Goal: Task Accomplishment & Management: Manage account settings

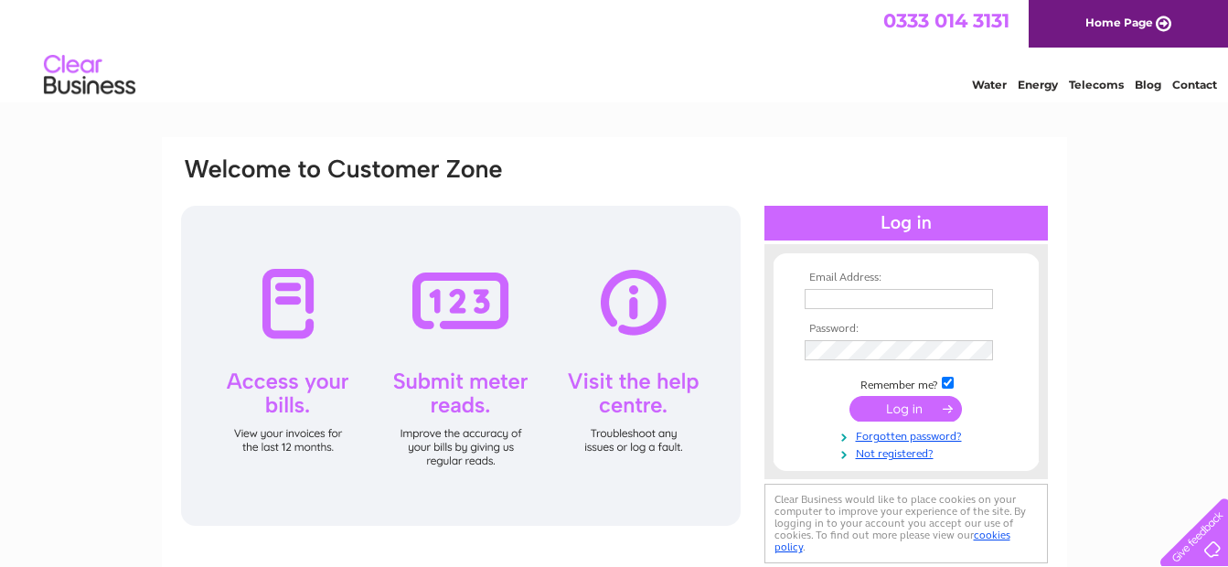
type input "kathy@priestleyfinancialplanning.co.uk"
click at [883, 413] on input "submit" at bounding box center [905, 409] width 112 height 26
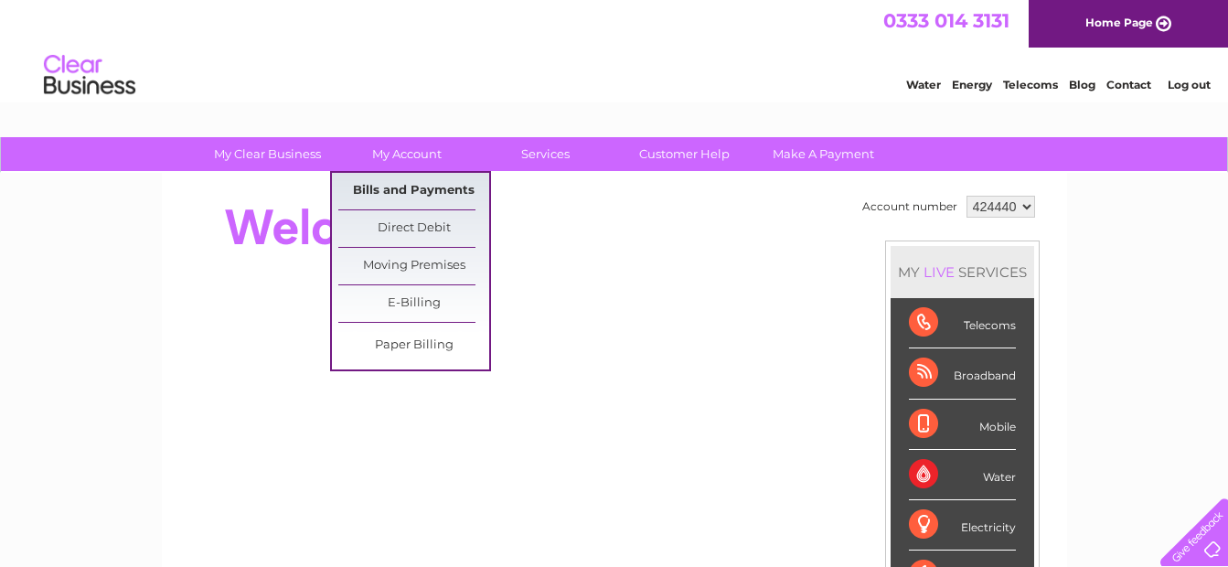
click at [424, 201] on link "Bills and Payments" at bounding box center [413, 191] width 151 height 37
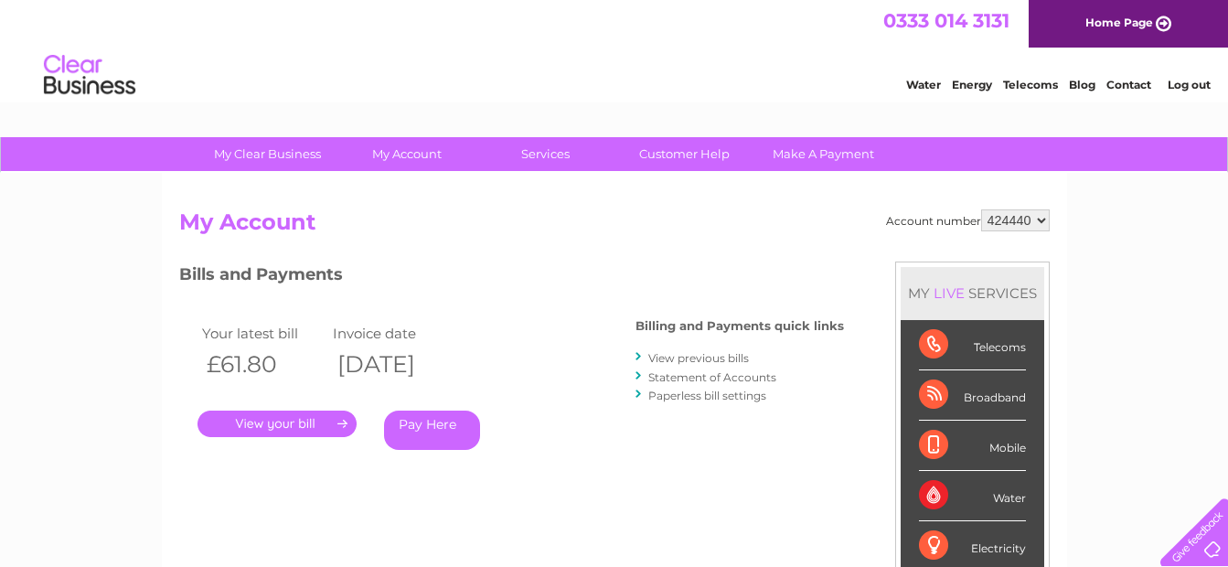
click at [326, 423] on link "." at bounding box center [277, 424] width 159 height 27
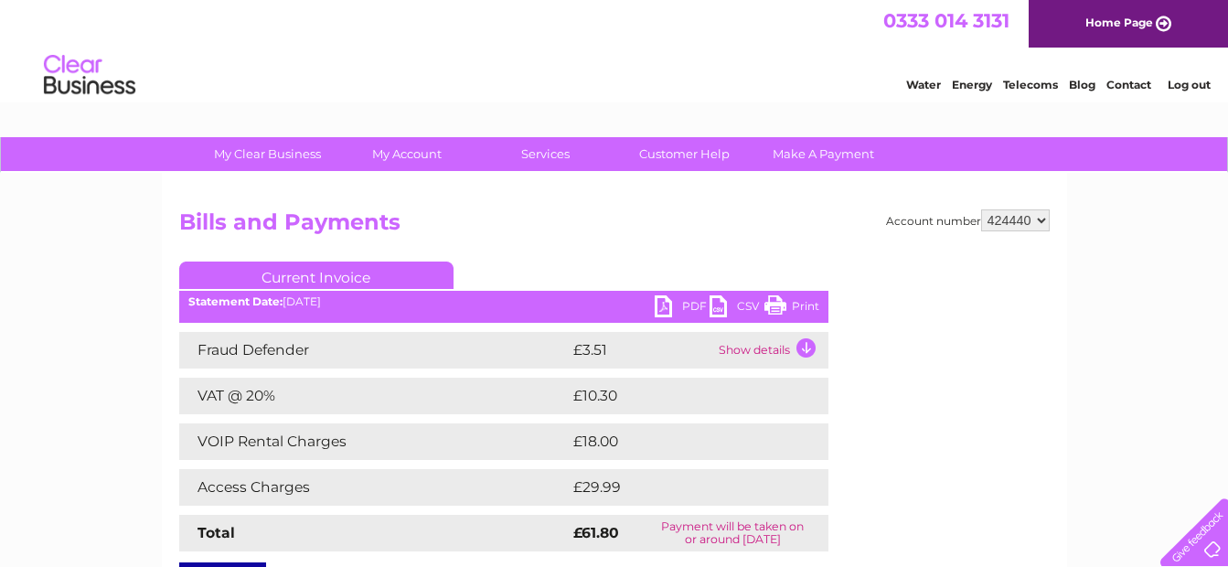
click at [691, 299] on link "PDF" at bounding box center [682, 308] width 55 height 27
